Goal: Check status: Check status

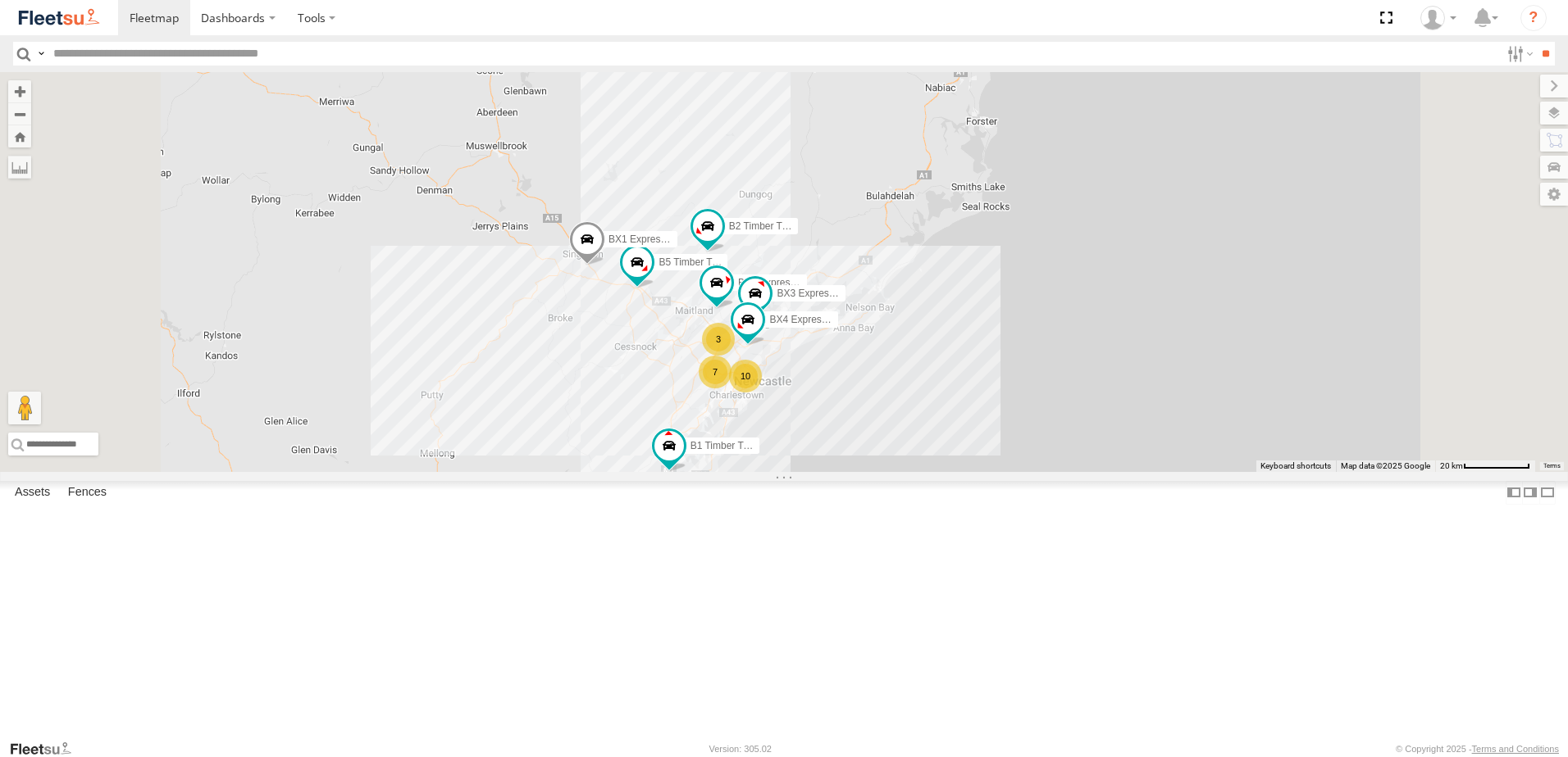
scroll to position [410, 0]
click at [0, 0] on div "L3 Plasterboard Truck" at bounding box center [0, 0] width 0 height 0
click at [0, 0] on div "B3 Transfer Truck" at bounding box center [0, 0] width 0 height 0
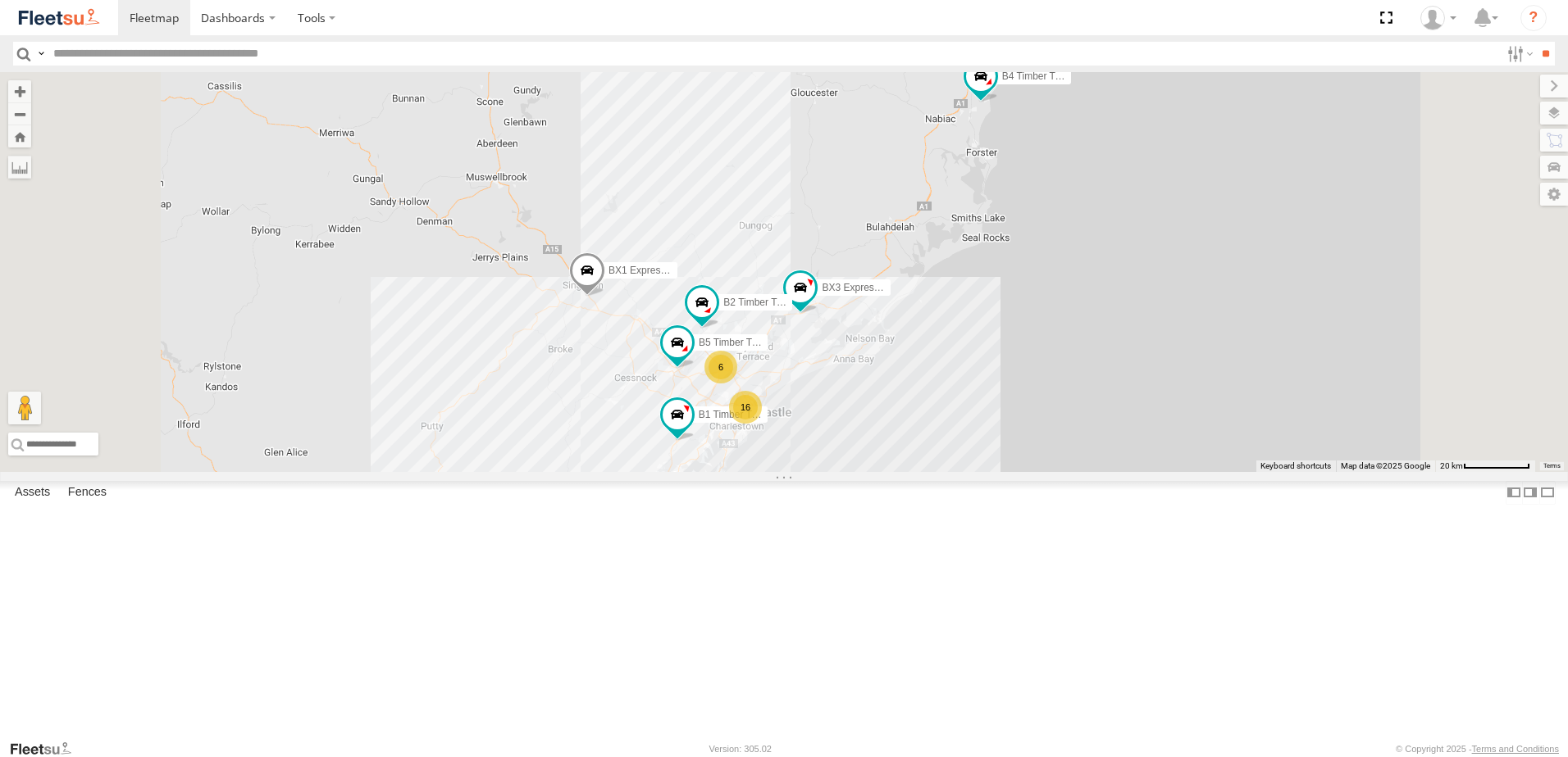
click at [0, 0] on div "L3 Plasterboard Truck" at bounding box center [0, 0] width 0 height 0
